Goal: Task Accomplishment & Management: Manage account settings

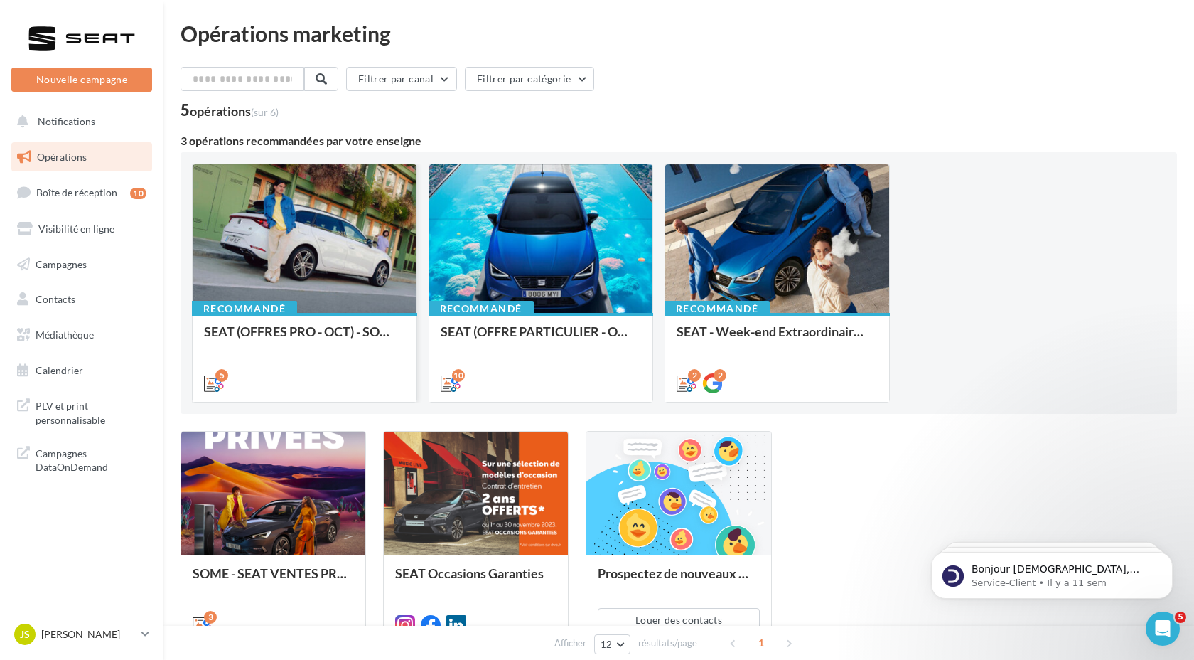
scroll to position [102, 0]
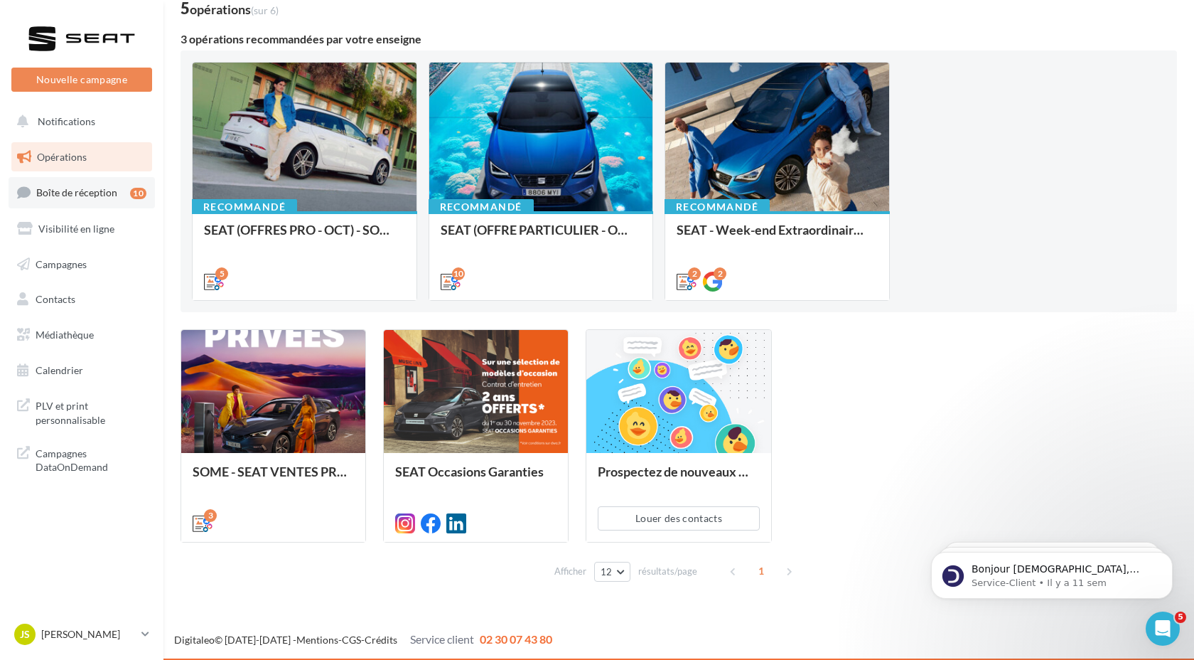
click at [80, 197] on span "Boîte de réception" at bounding box center [76, 192] width 81 height 12
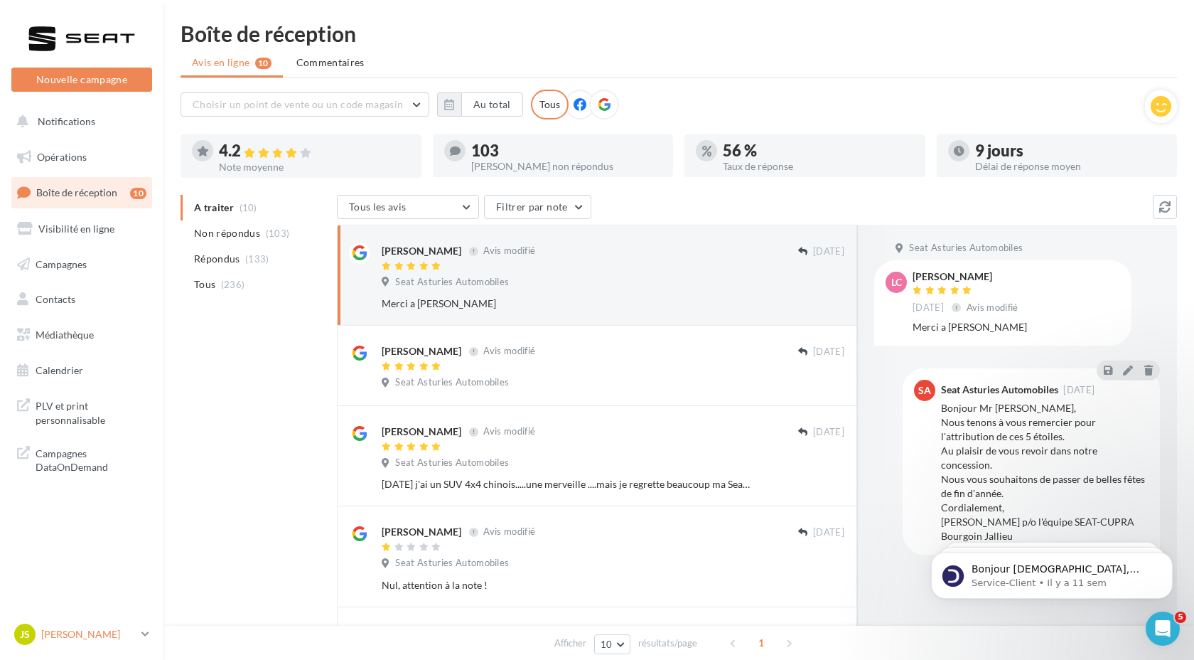
click at [53, 639] on p "[PERSON_NAME]" at bounding box center [88, 634] width 95 height 14
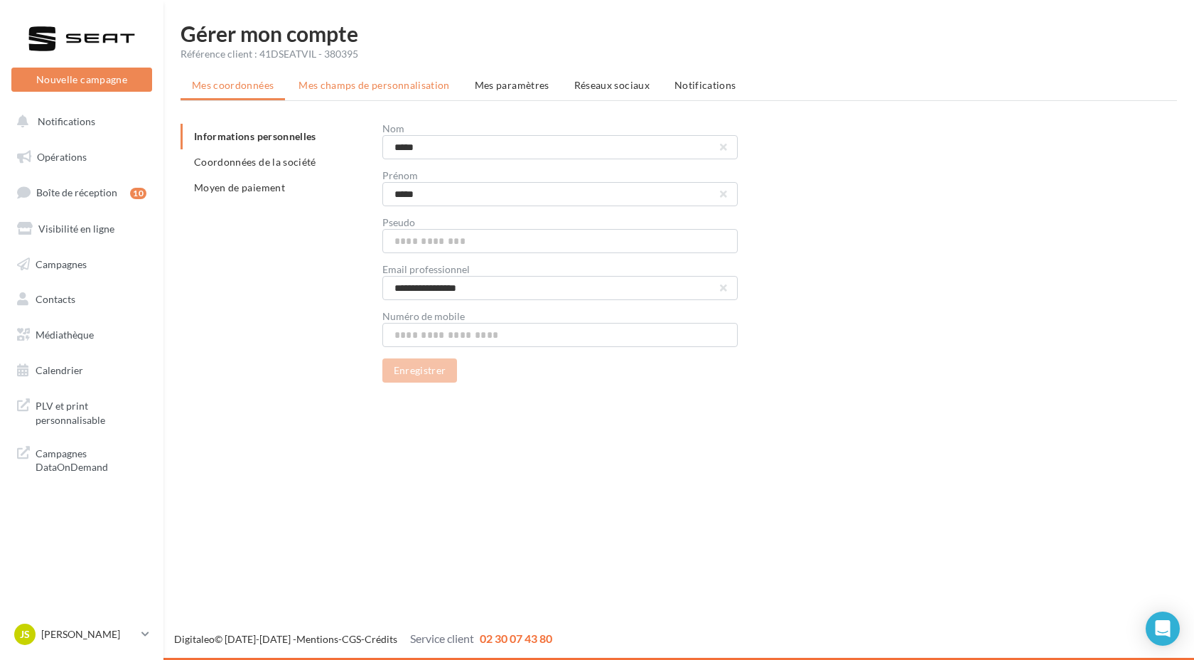
click at [374, 96] on li "Mes champs de personnalisation" at bounding box center [374, 86] width 174 height 26
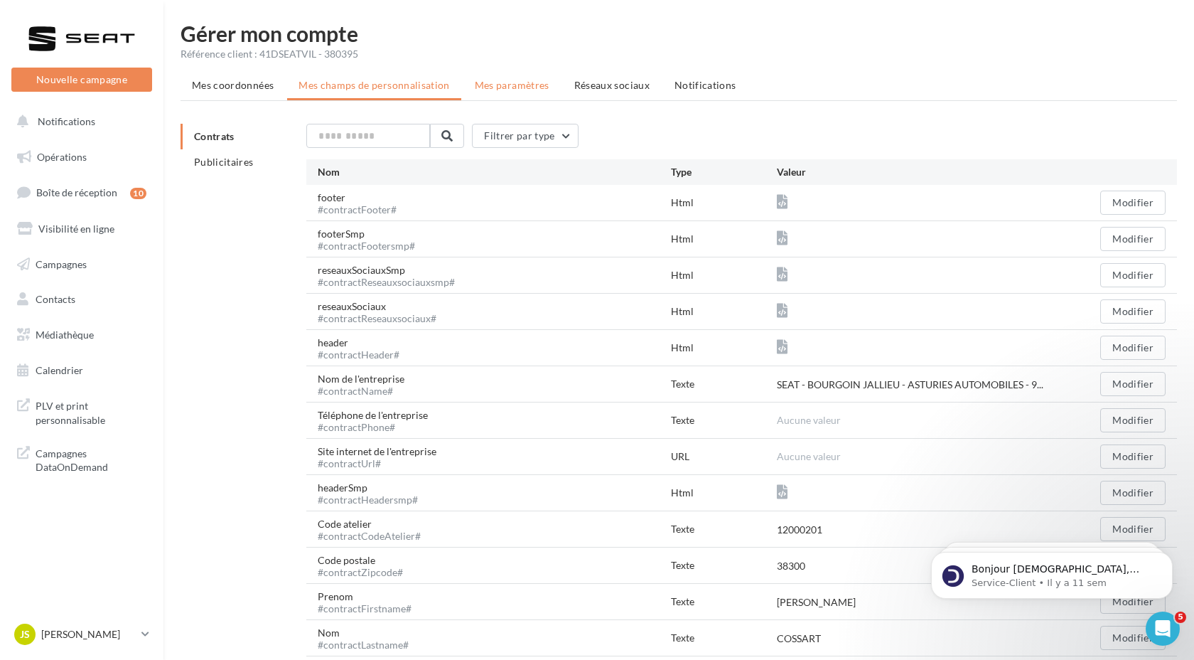
click at [490, 95] on li "Mes paramètres" at bounding box center [511, 86] width 97 height 26
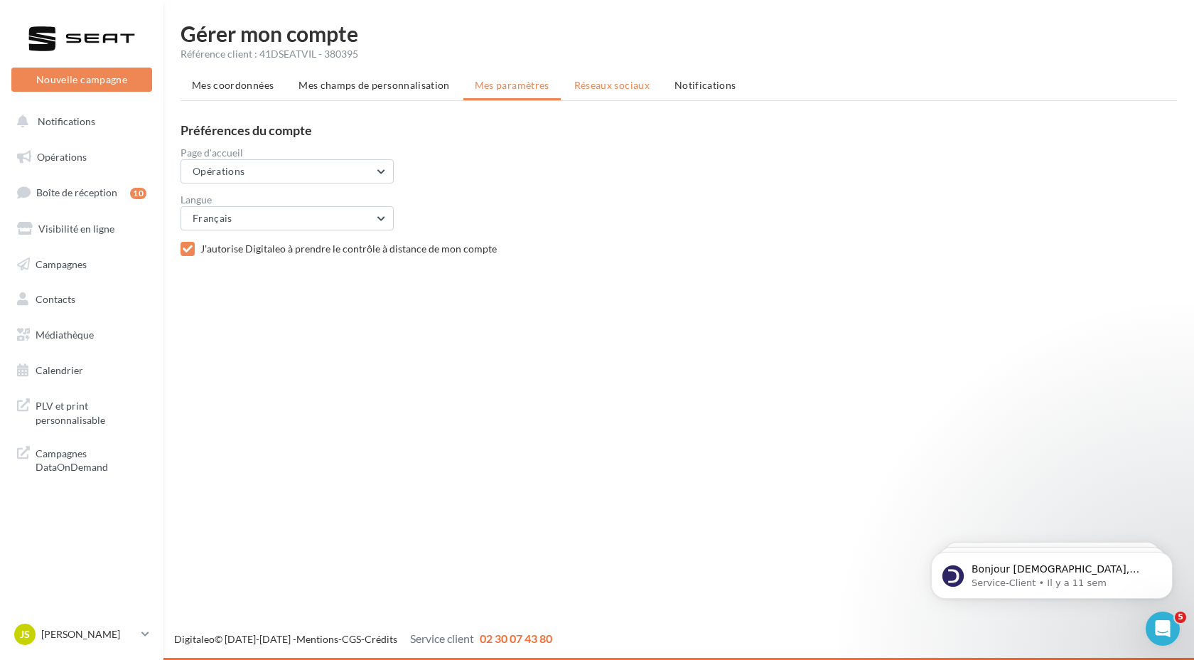
click at [596, 90] on span "Réseaux sociaux" at bounding box center [611, 85] width 75 height 12
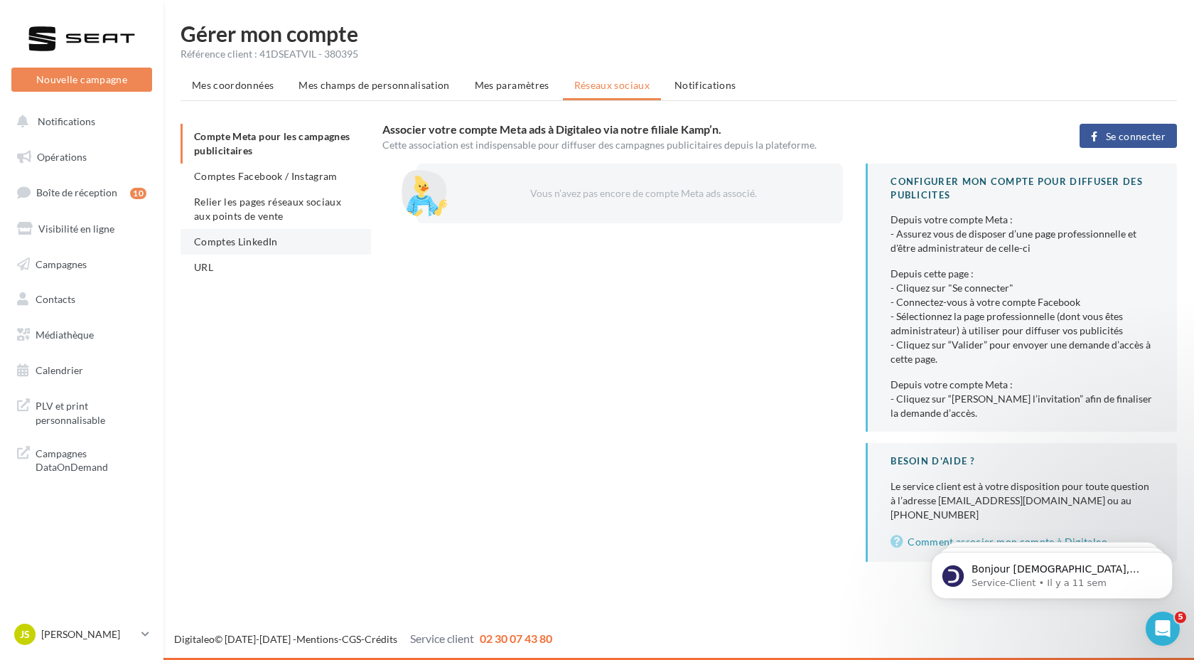
click at [228, 242] on span "Comptes LinkedIn" at bounding box center [236, 241] width 84 height 12
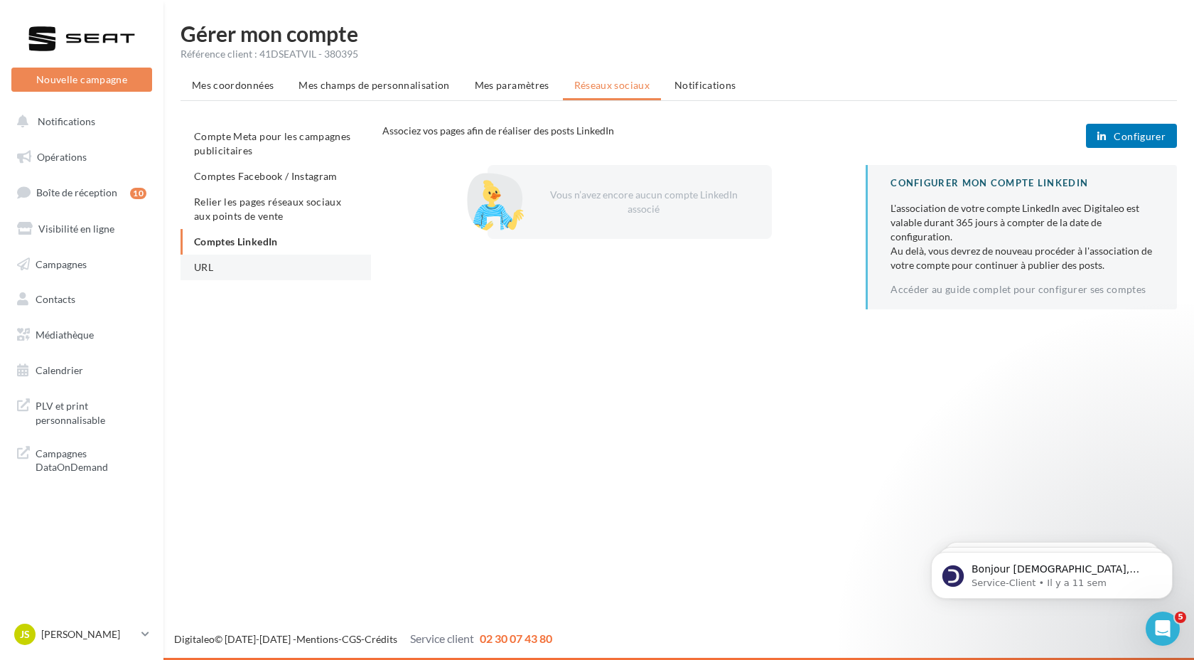
click at [212, 272] on span "URL" at bounding box center [203, 267] width 19 height 12
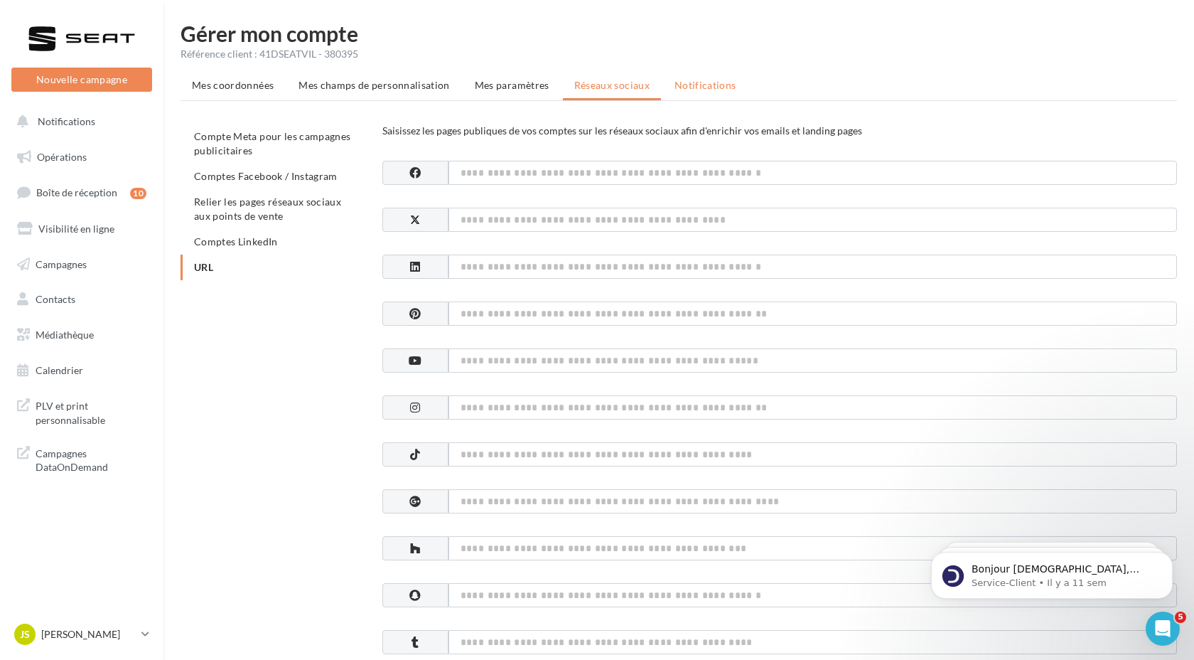
click at [714, 89] on span "Notifications" at bounding box center [706, 85] width 62 height 12
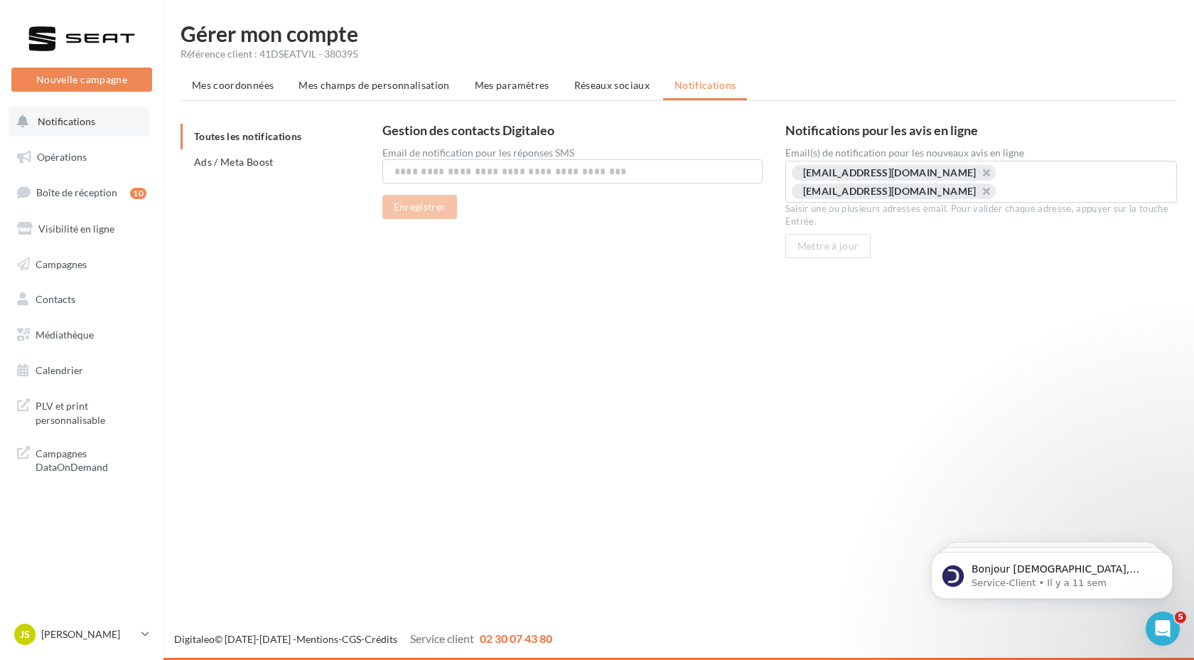
click at [75, 127] on span "Notifications" at bounding box center [67, 121] width 58 height 12
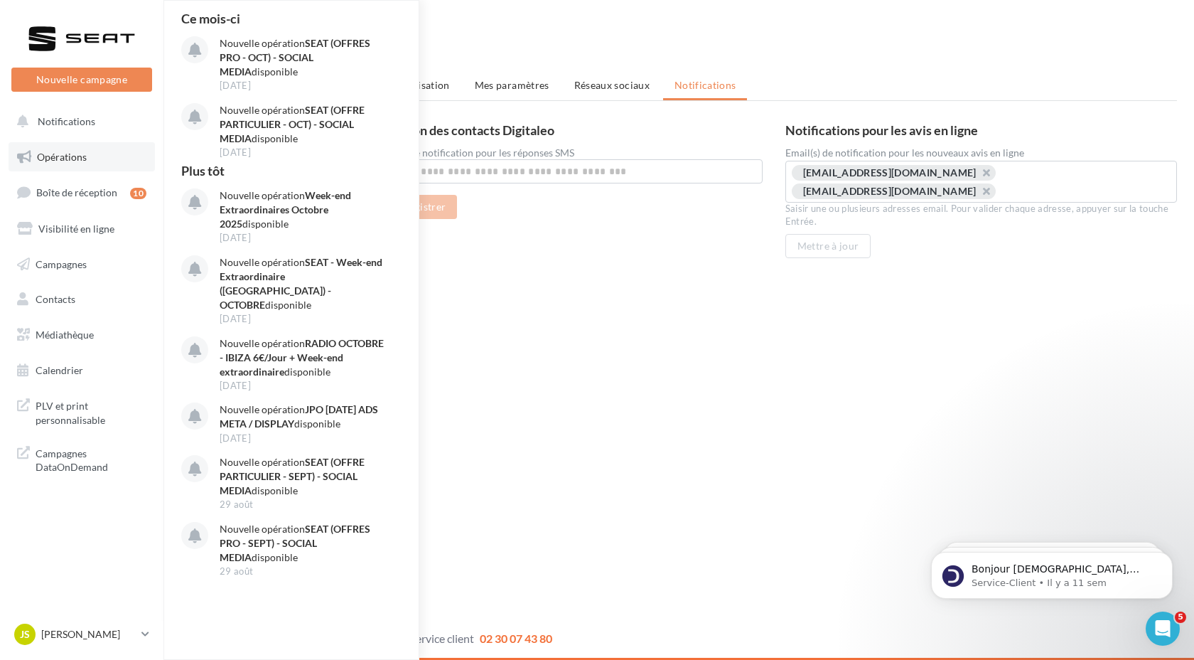
click at [58, 167] on link "Opérations" at bounding box center [82, 157] width 146 height 30
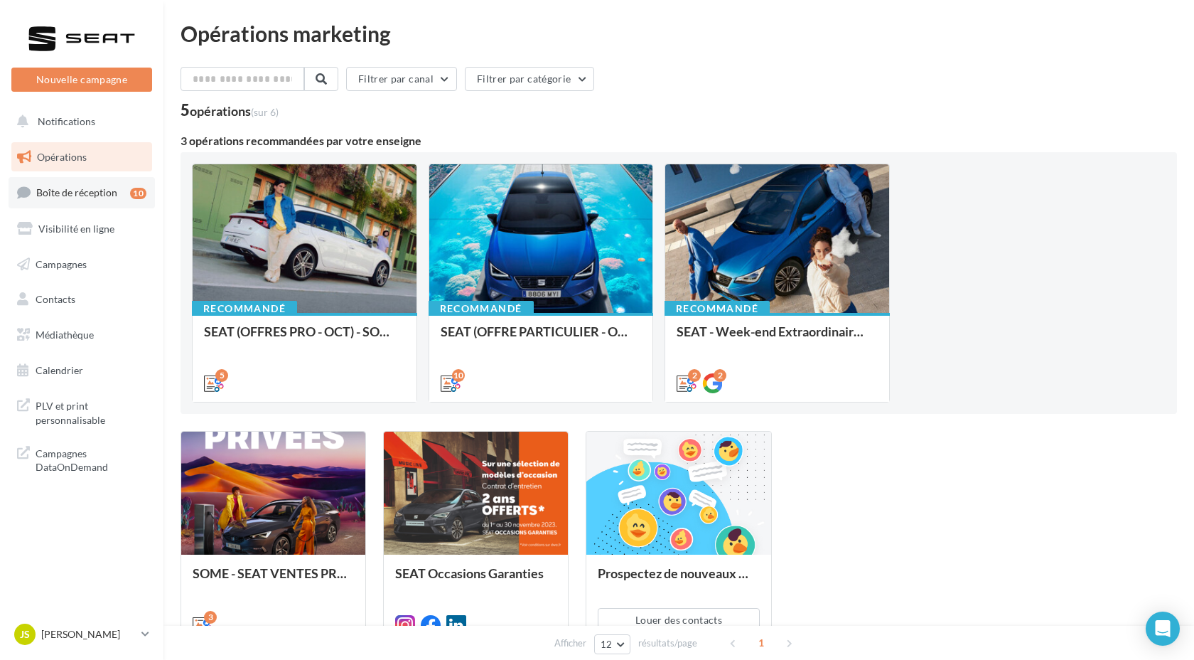
click at [71, 191] on span "Boîte de réception" at bounding box center [76, 192] width 81 height 12
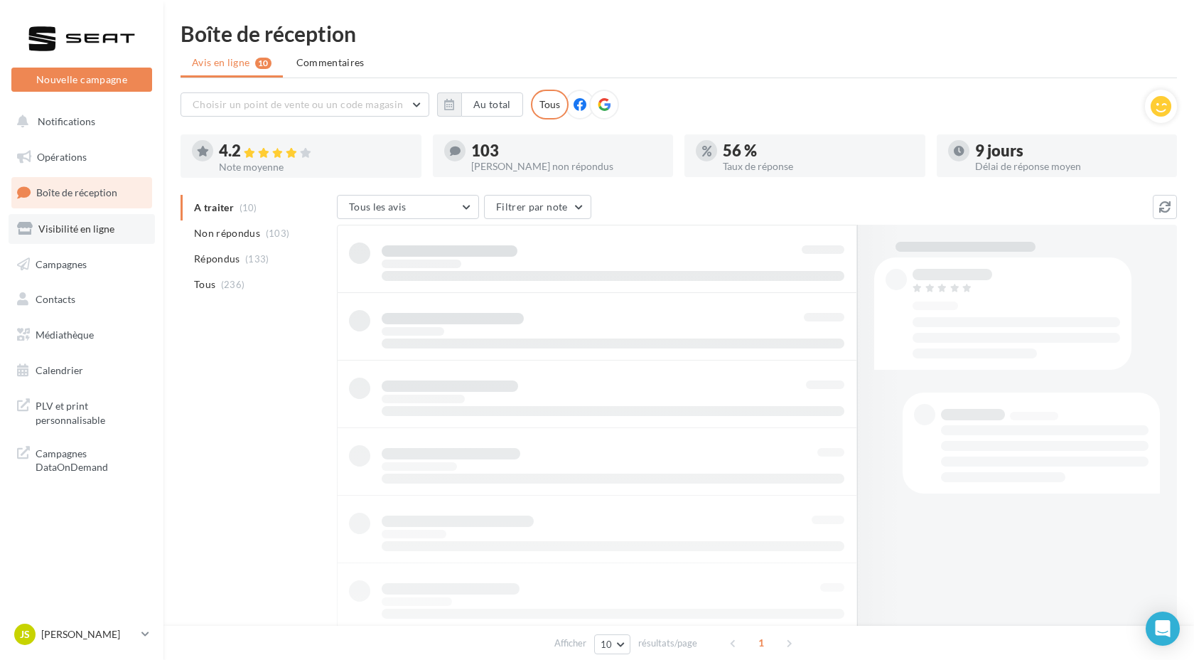
click at [70, 237] on link "Visibilité en ligne" at bounding box center [82, 229] width 146 height 30
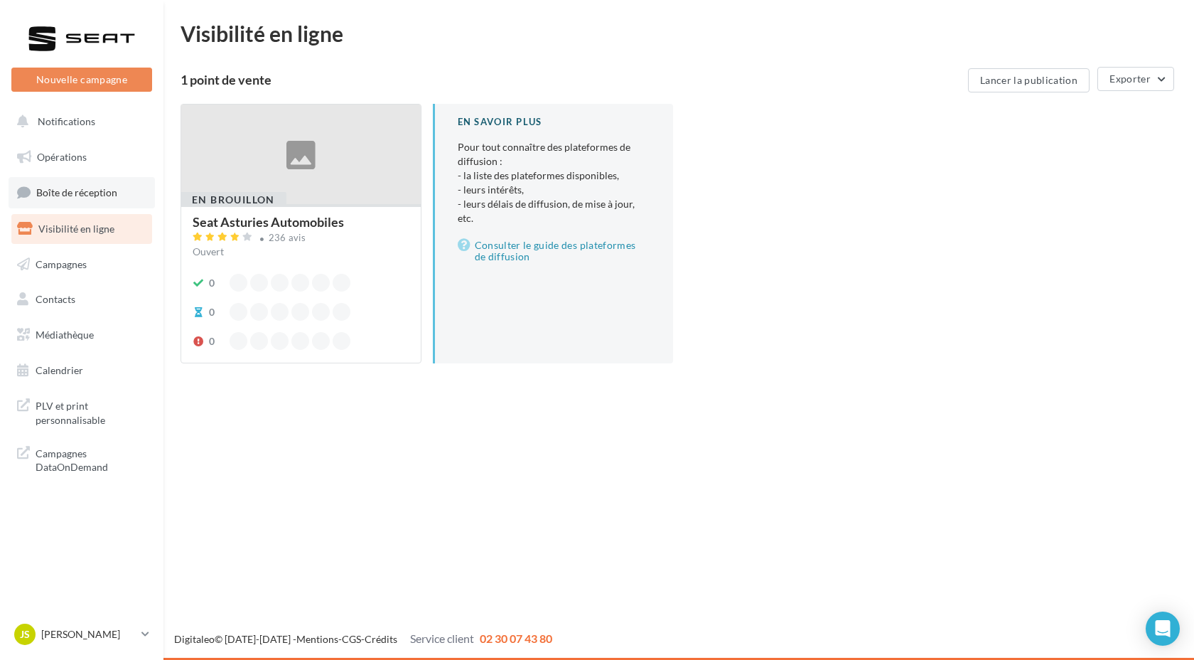
click at [90, 200] on link "Boîte de réception" at bounding box center [82, 192] width 146 height 31
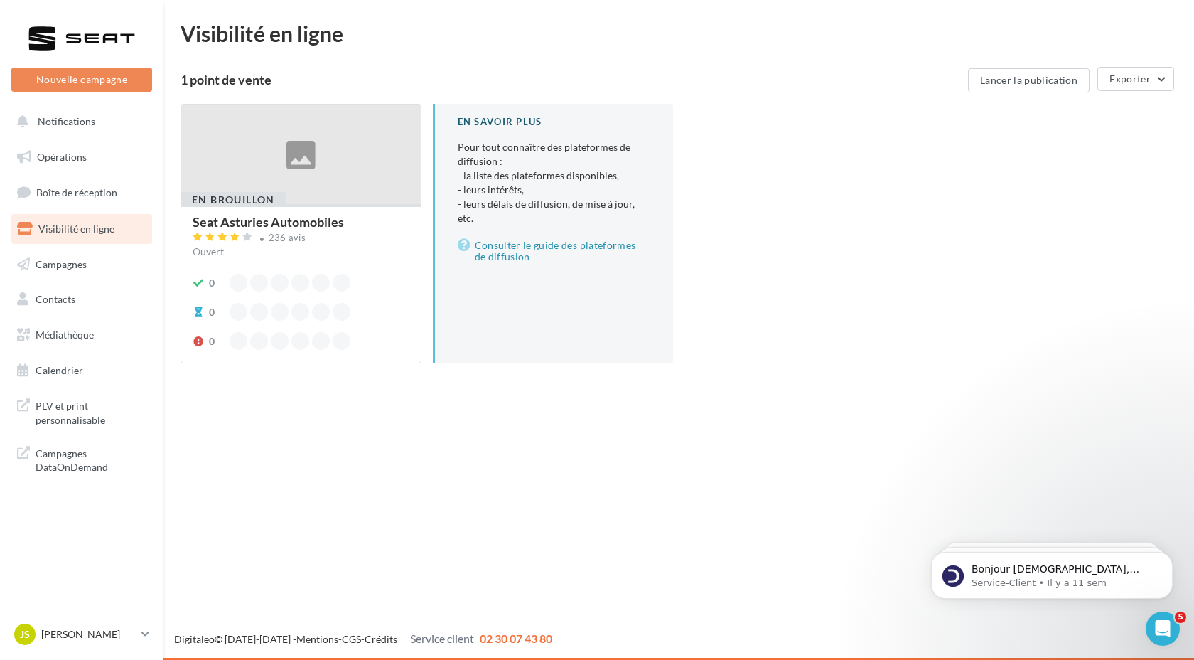
click at [352, 139] on div at bounding box center [301, 154] width 240 height 101
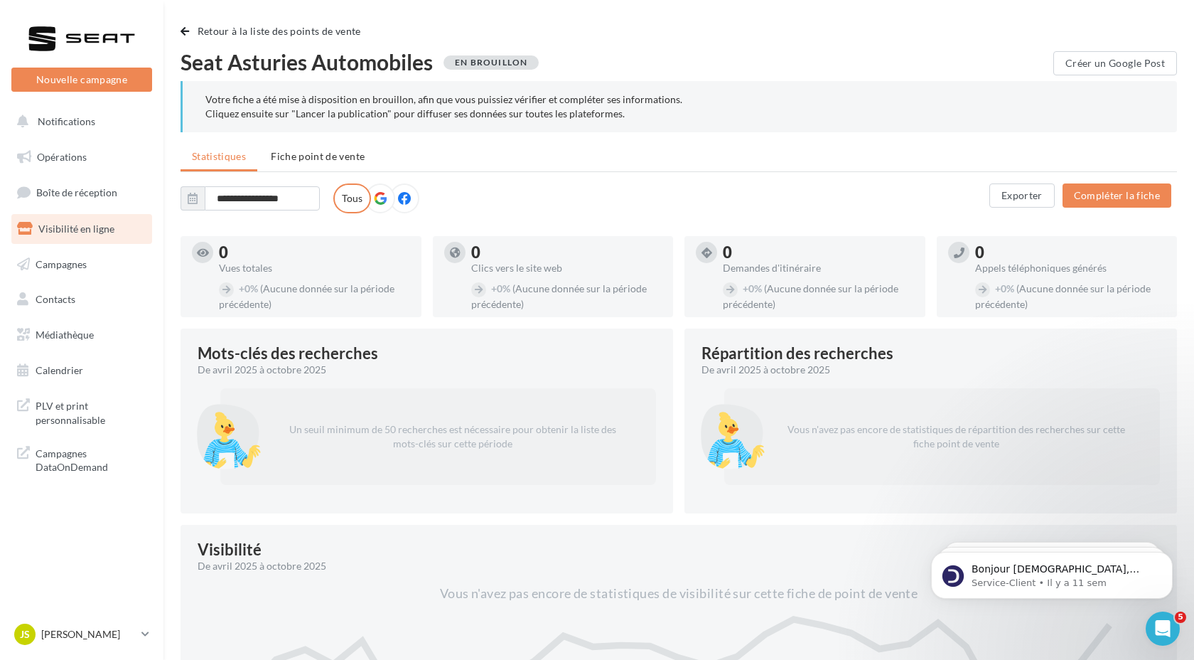
click at [402, 198] on icon at bounding box center [404, 198] width 13 height 13
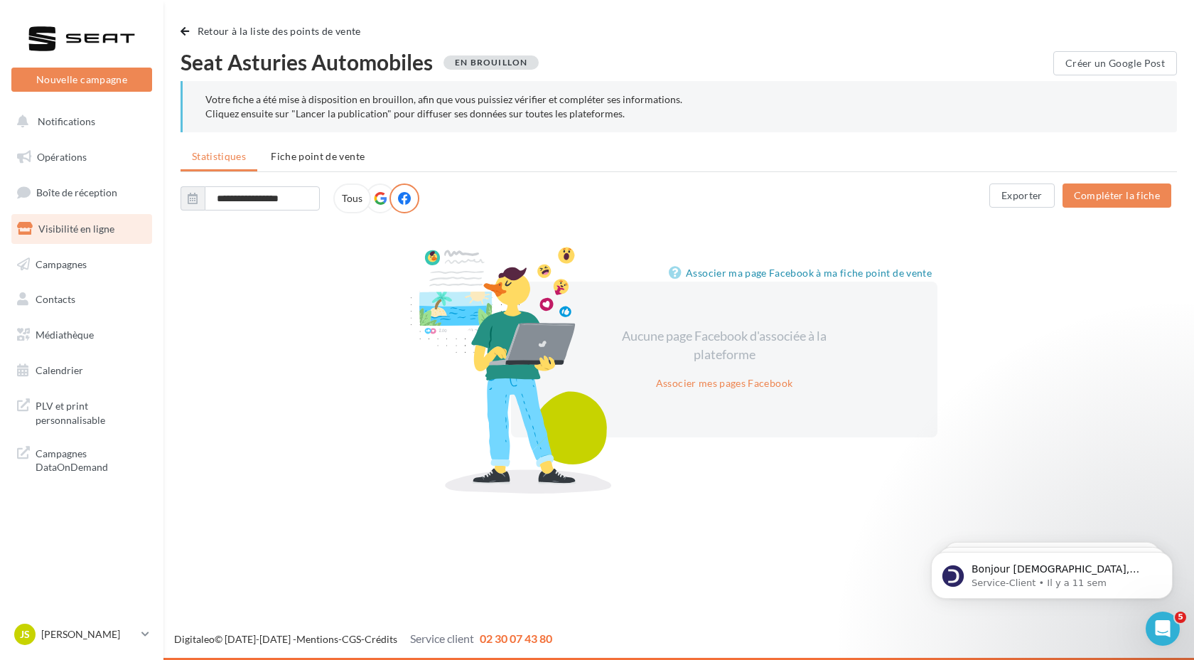
click at [382, 198] on icon at bounding box center [380, 198] width 13 height 13
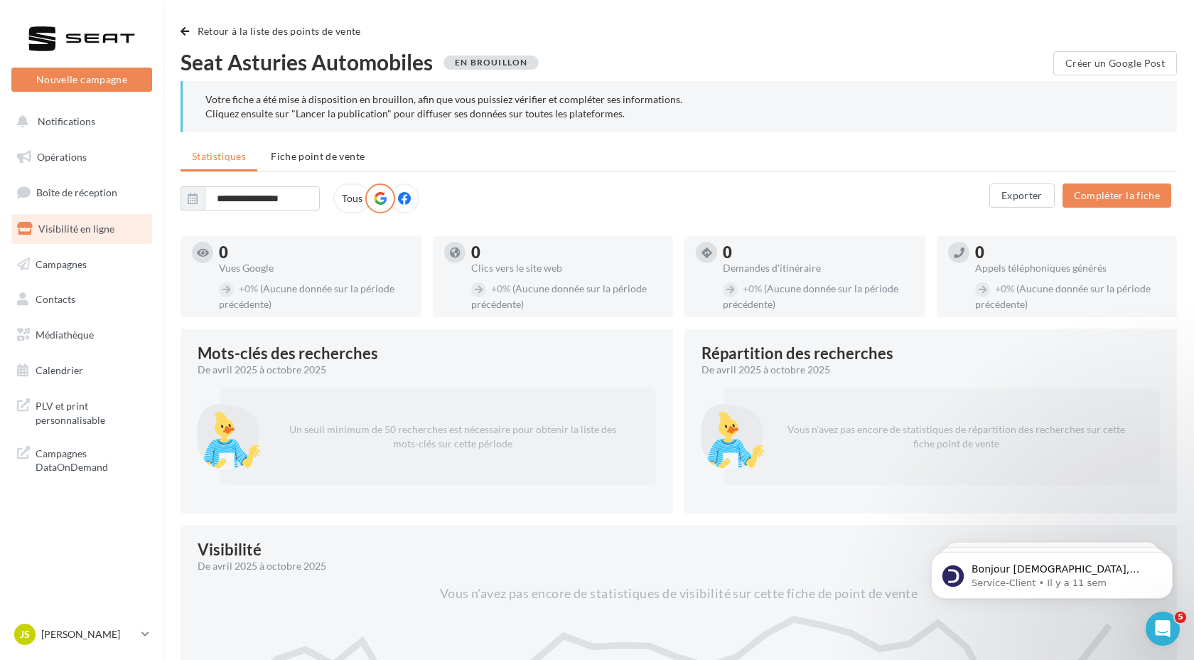
click at [385, 199] on icon at bounding box center [380, 198] width 13 height 13
click at [383, 199] on icon at bounding box center [380, 198] width 13 height 13
click at [1110, 193] on button "Compléter la fiche" at bounding box center [1117, 195] width 109 height 24
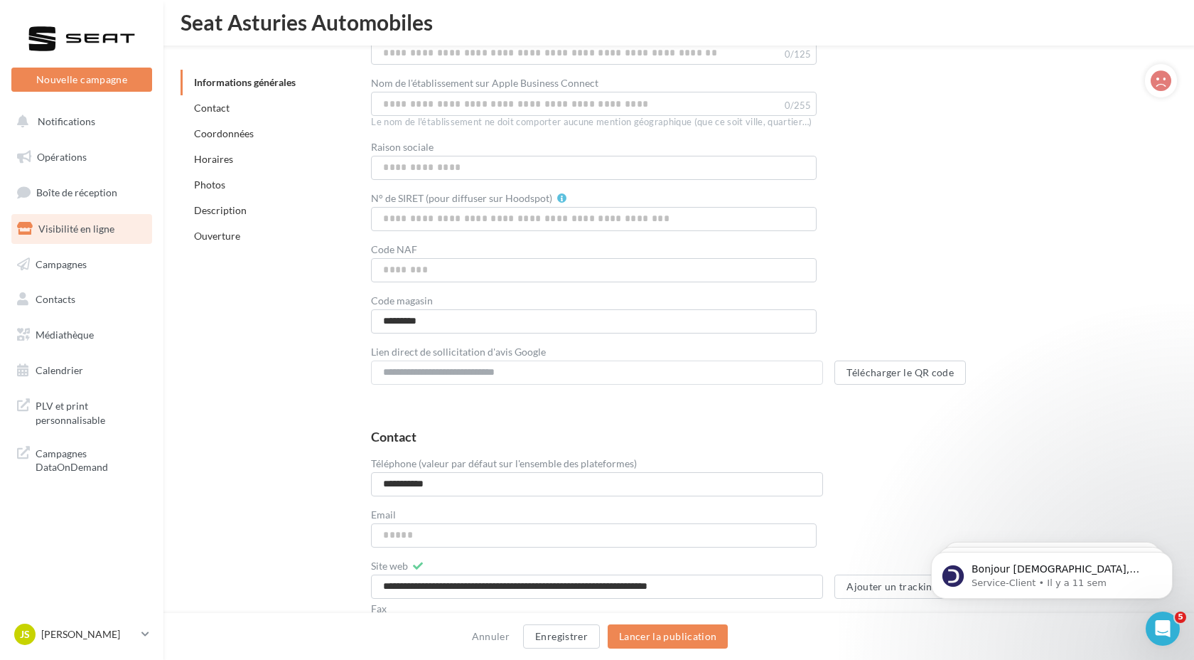
scroll to position [805, 0]
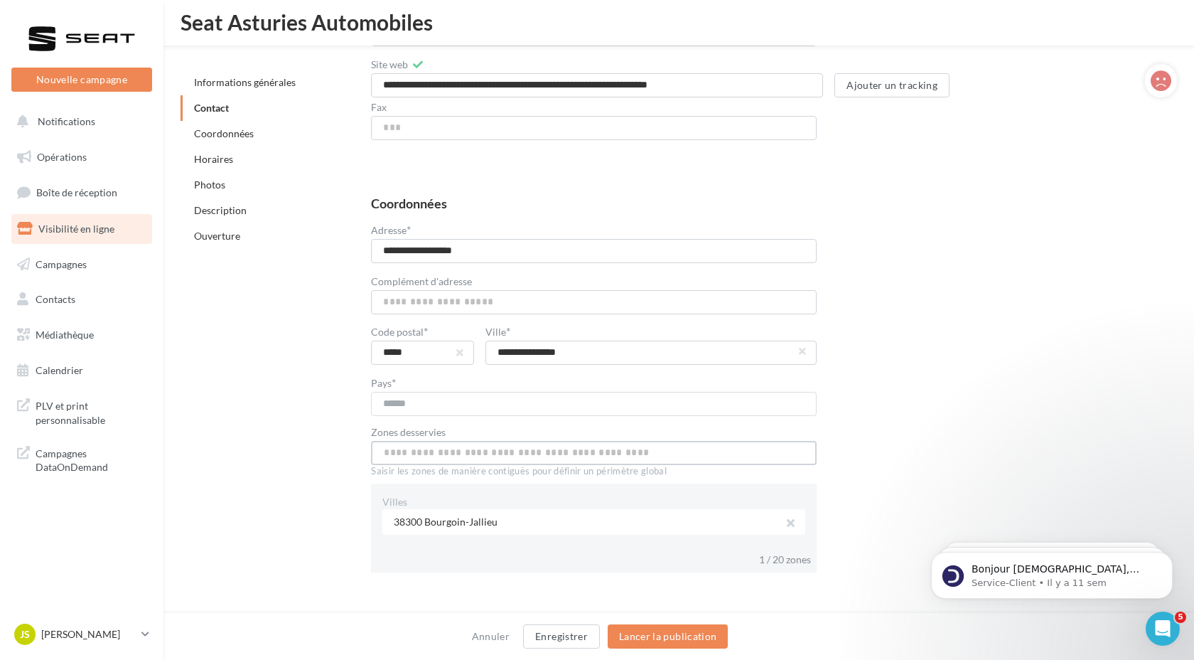
click at [418, 457] on input "text" at bounding box center [594, 453] width 446 height 24
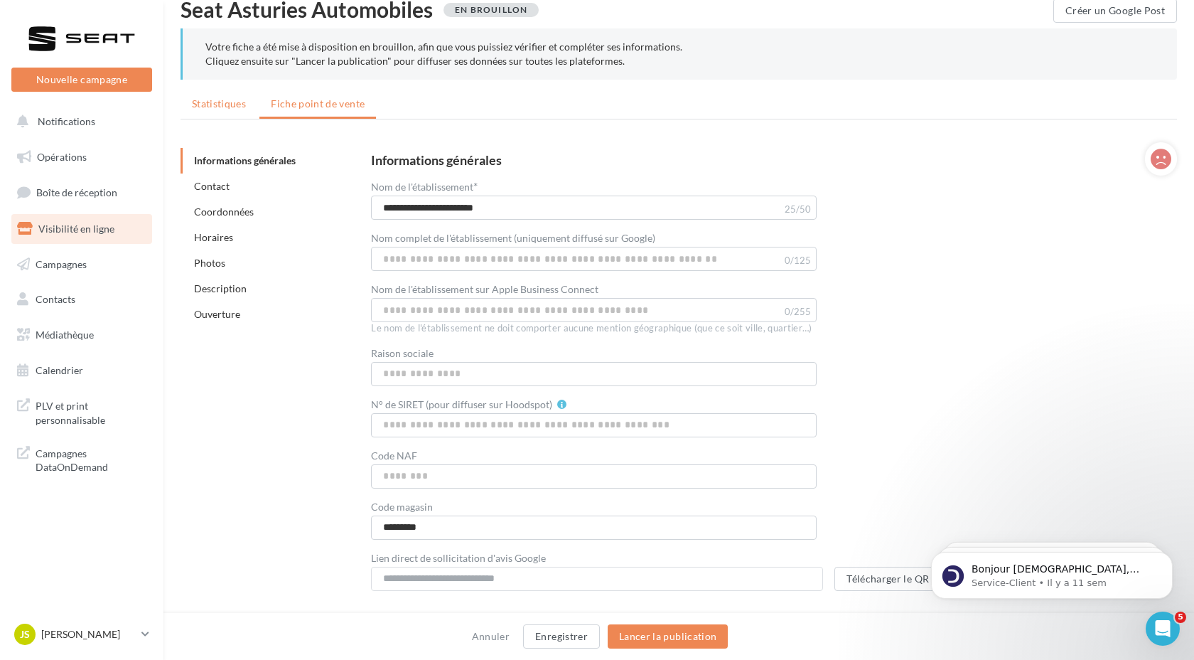
scroll to position [0, 0]
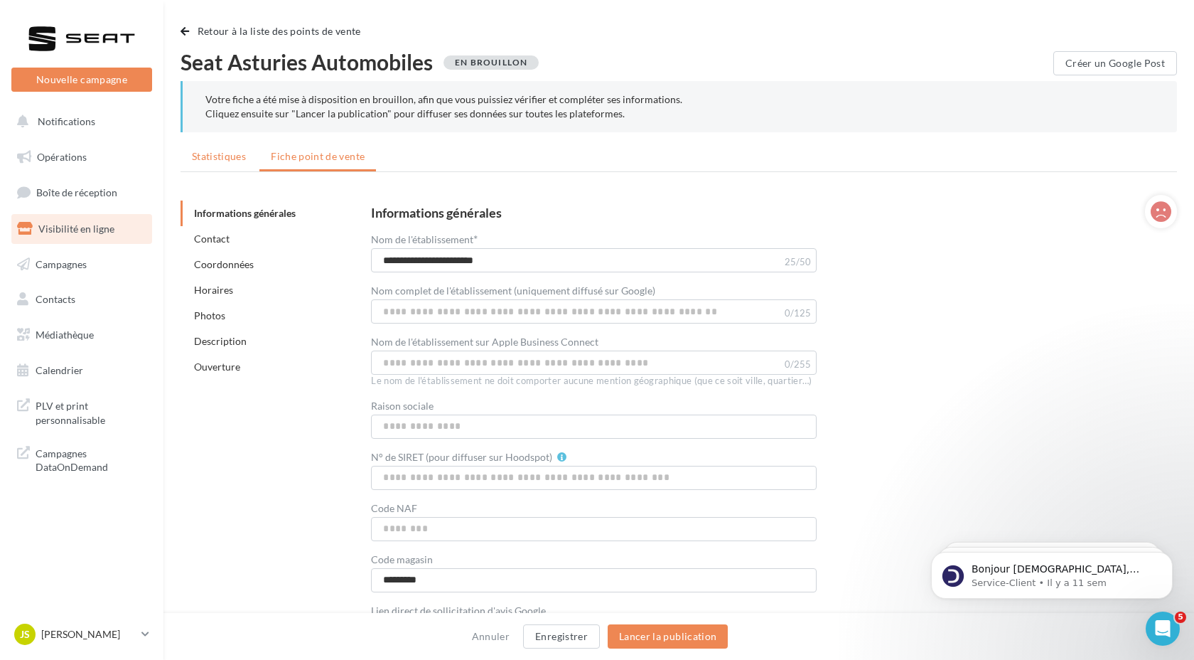
click at [229, 149] on li "Statistiques" at bounding box center [219, 157] width 77 height 26
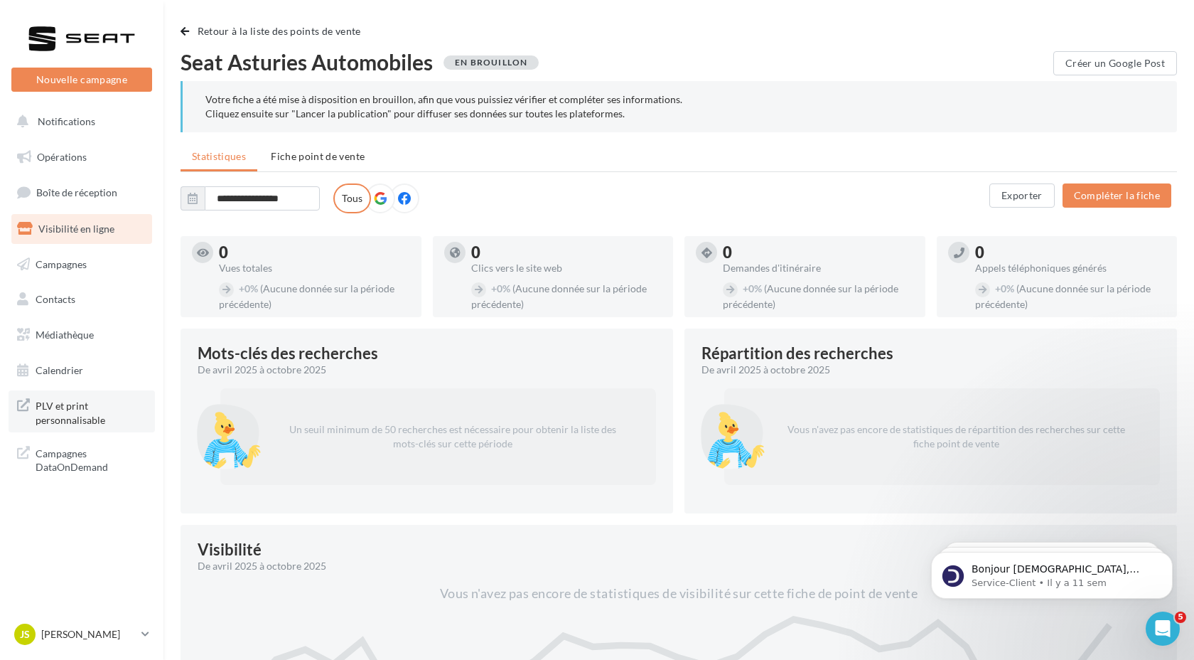
click at [74, 412] on span "PLV et print personnalisable" at bounding box center [91, 411] width 111 height 31
